Goal: Information Seeking & Learning: Learn about a topic

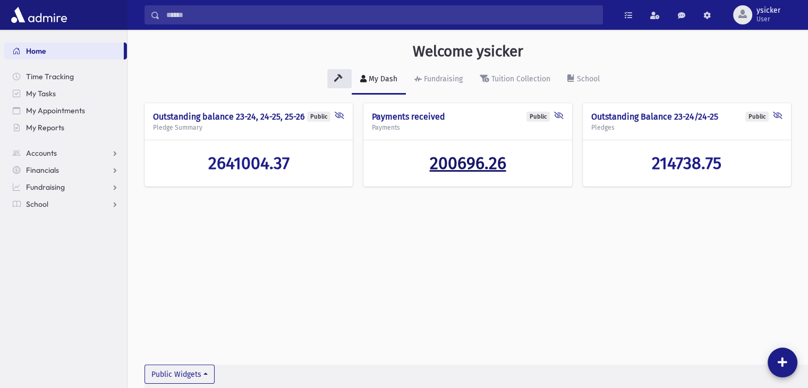
click at [447, 170] on span "200696.26" at bounding box center [467, 163] width 77 height 20
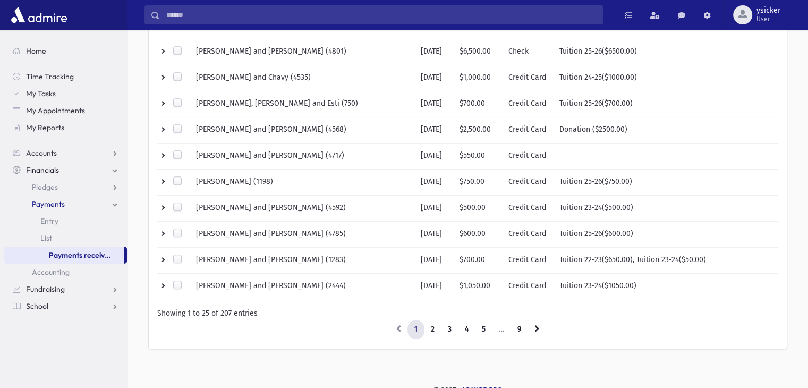
scroll to position [532, 0]
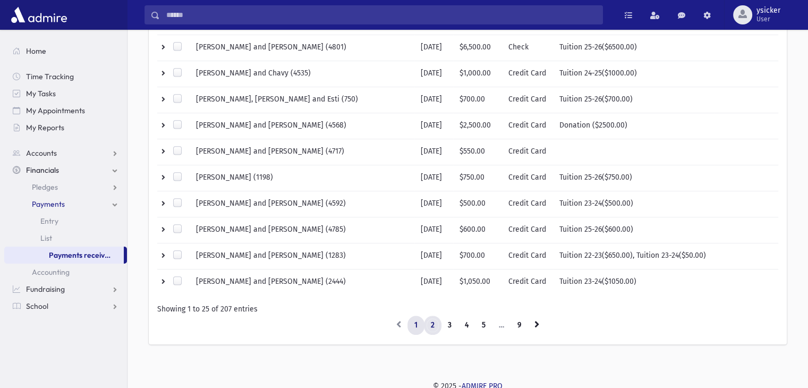
click at [431, 320] on link "2" at bounding box center [433, 325] width 18 height 19
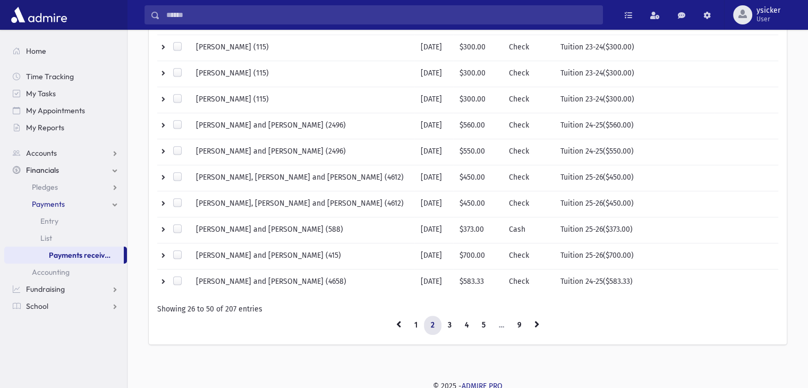
scroll to position [159, 0]
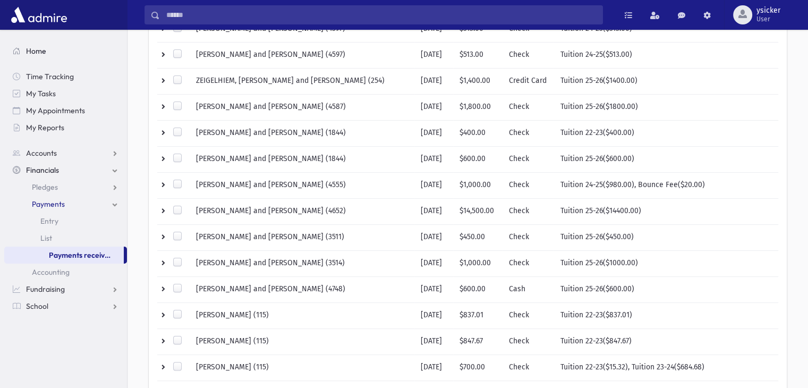
click at [39, 52] on span "Home" at bounding box center [36, 51] width 20 height 10
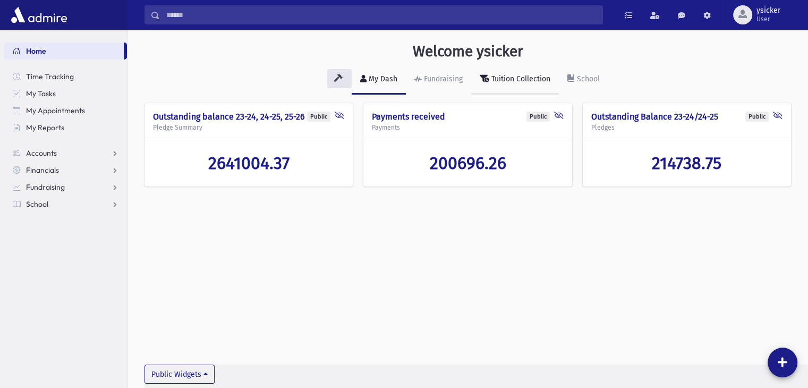
click at [526, 75] on div "Tuition Collection" at bounding box center [520, 78] width 61 height 9
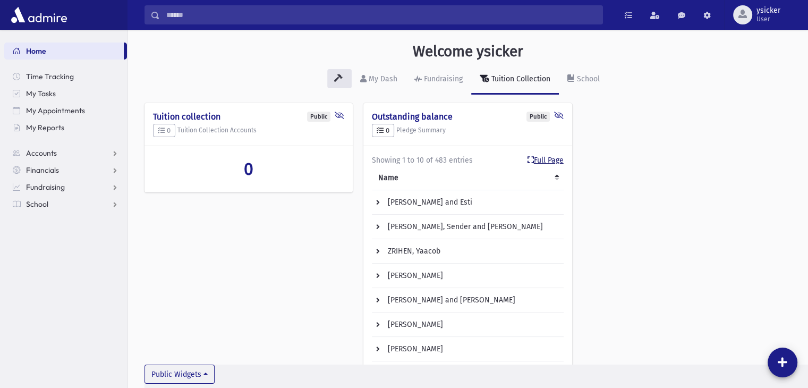
click at [541, 159] on link "Full Page" at bounding box center [546, 160] width 36 height 11
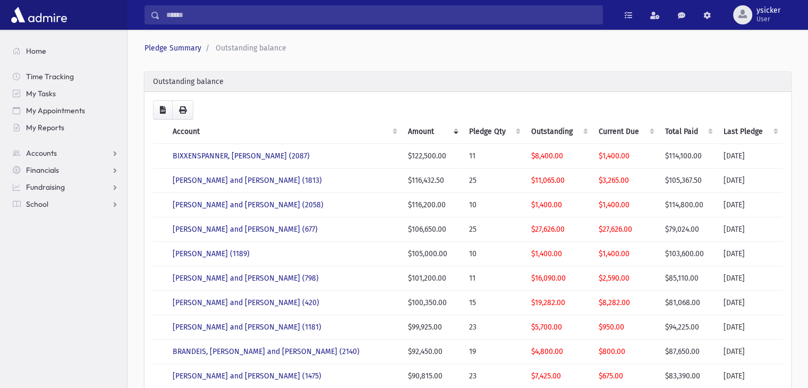
click at [776, 133] on th "Last Pledge" at bounding box center [750, 132] width 65 height 24
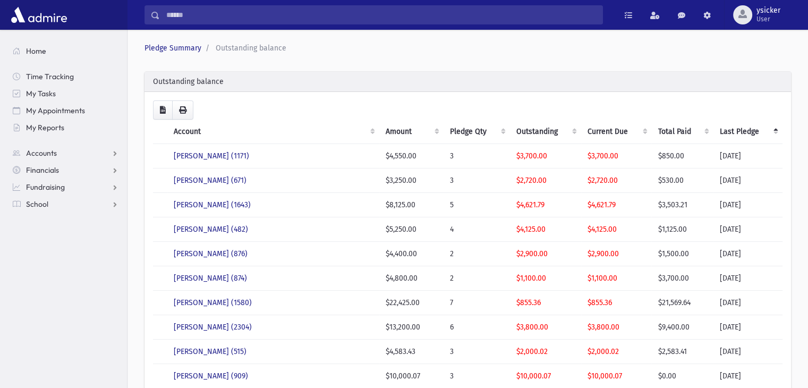
click at [776, 133] on th "Last Pledge" at bounding box center [748, 132] width 69 height 24
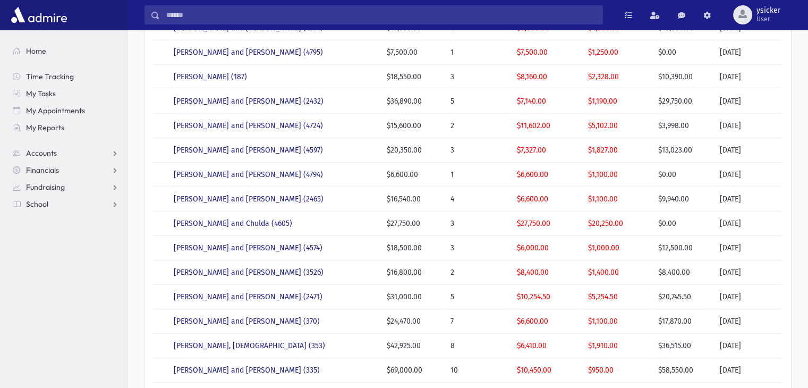
scroll to position [319, 0]
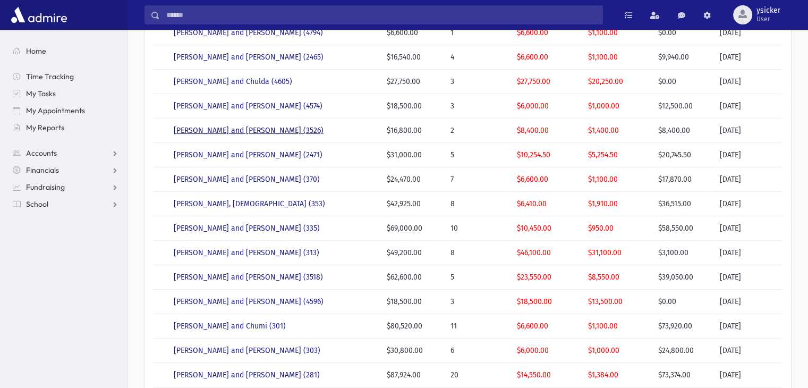
click at [223, 132] on link "WEISER, Sruli and Chani (3526)" at bounding box center [249, 130] width 150 height 9
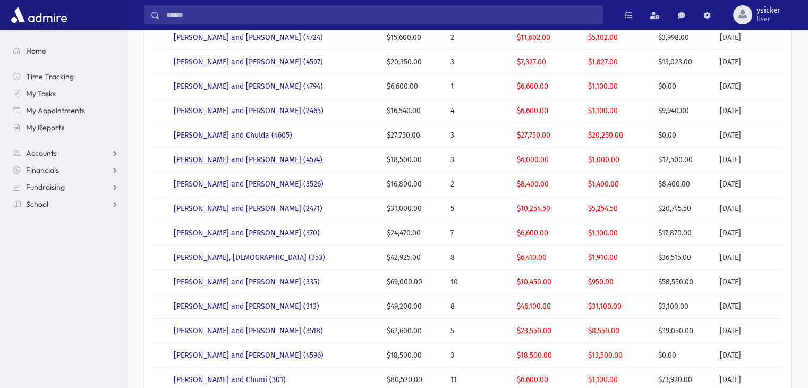
scroll to position [266, 0]
click at [247, 205] on link "WEISER, Duvid Yitzchok and Hindy (2471)" at bounding box center [248, 208] width 149 height 9
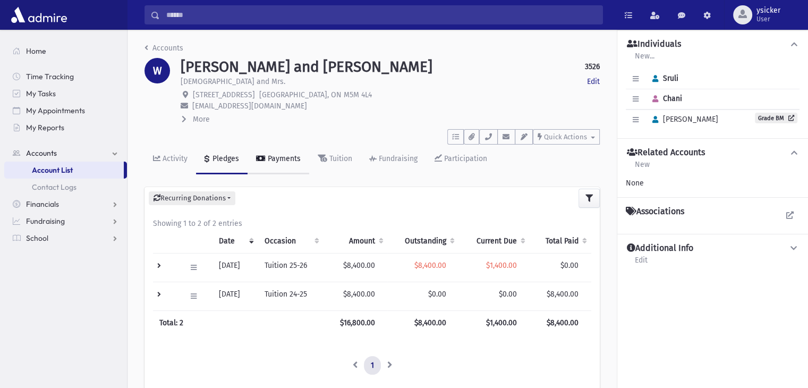
click at [277, 159] on div "Payments" at bounding box center [283, 158] width 35 height 9
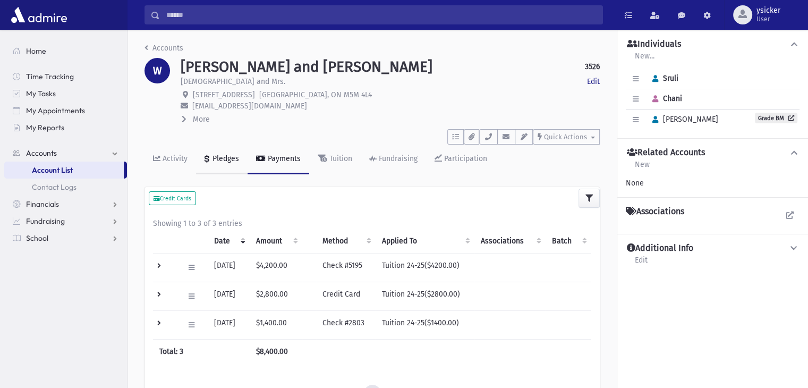
click at [228, 156] on div "Pledges" at bounding box center [224, 158] width 29 height 9
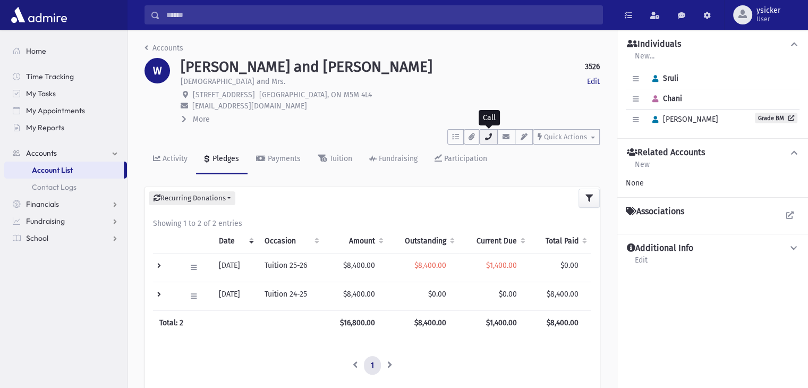
click at [490, 142] on button "button" at bounding box center [488, 136] width 18 height 15
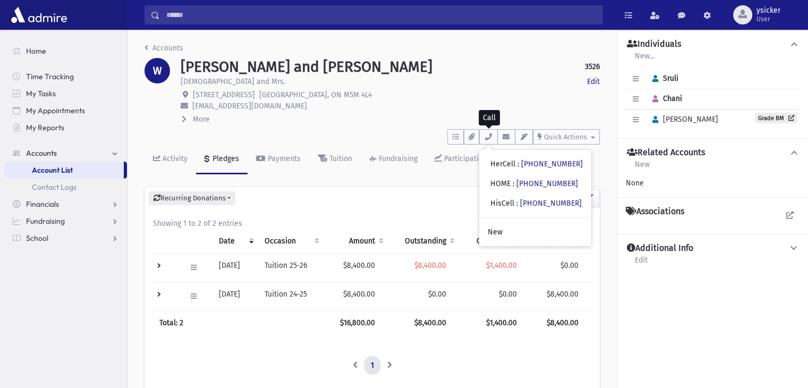
click at [187, 121] on span at bounding box center [185, 119] width 7 height 9
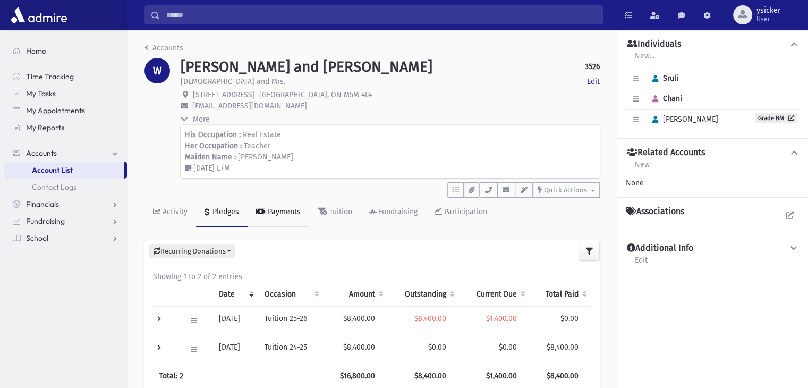
click at [289, 213] on div "Payments" at bounding box center [283, 211] width 35 height 9
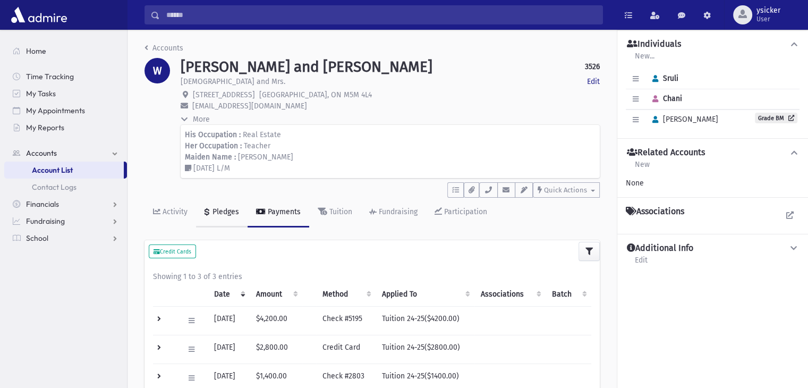
click at [226, 211] on div "Pledges" at bounding box center [224, 211] width 29 height 9
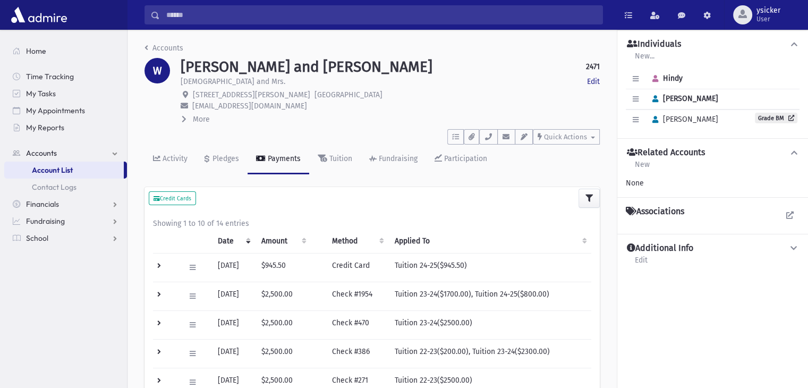
click at [185, 122] on icon at bounding box center [184, 118] width 5 height 7
